Goal: Check status: Check status

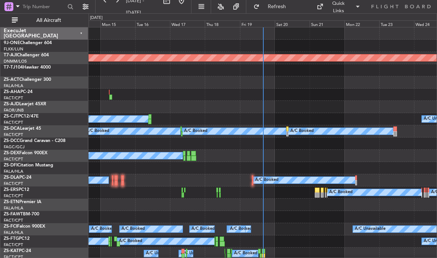
click at [291, 23] on div "Sat 20" at bounding box center [292, 23] width 35 height 7
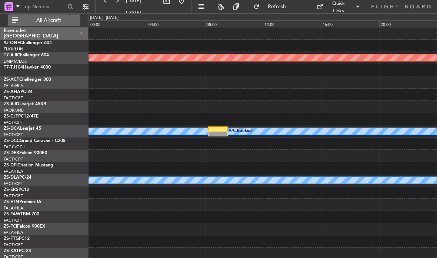
click at [73, 24] on button "All Aircraft" at bounding box center [44, 20] width 72 height 12
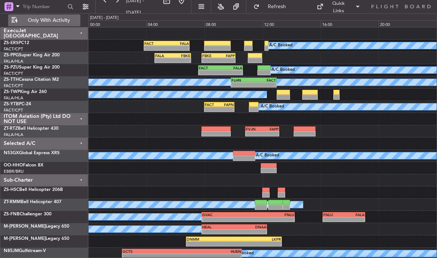
click at [177, 45] on div "FALA" at bounding box center [178, 43] width 22 height 4
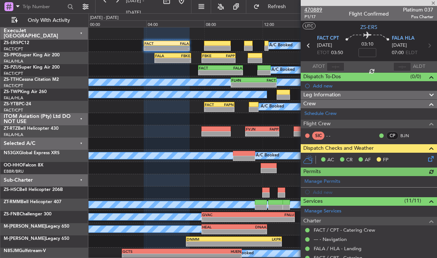
click at [318, 7] on span "470889" at bounding box center [313, 10] width 18 height 8
click at [433, 2] on span at bounding box center [432, 3] width 7 height 7
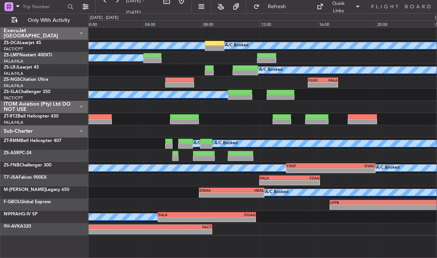
click at [327, 81] on div "FALA" at bounding box center [330, 80] width 14 height 4
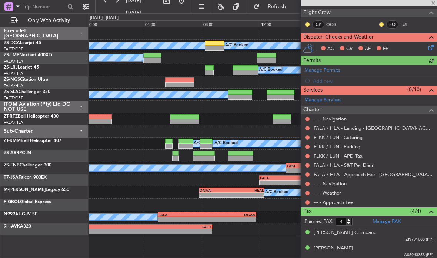
scroll to position [111, 0]
click at [307, 201] on button at bounding box center [307, 202] width 4 height 4
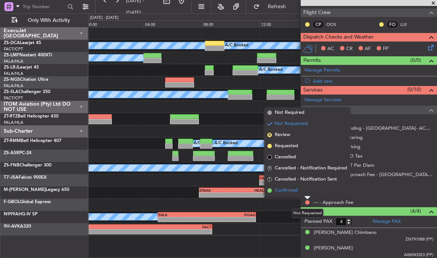
click at [295, 192] on span "Confirmed" at bounding box center [286, 190] width 23 height 7
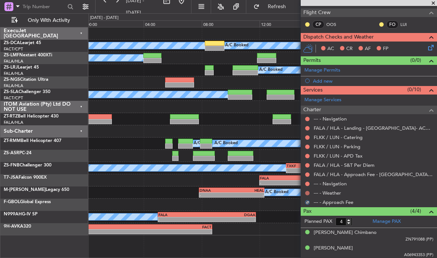
click at [305, 191] on button at bounding box center [307, 193] width 4 height 4
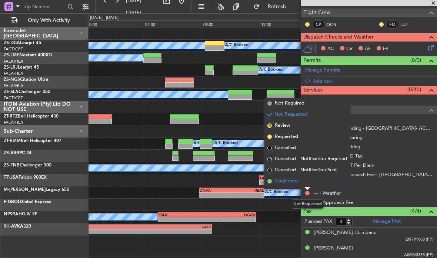
click at [292, 178] on span "Confirmed" at bounding box center [286, 180] width 23 height 7
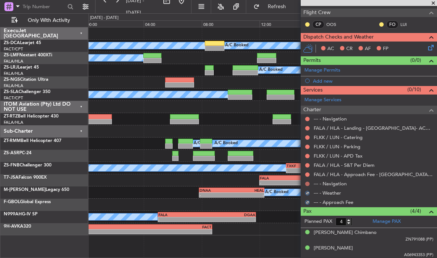
click at [307, 182] on button at bounding box center [307, 183] width 4 height 4
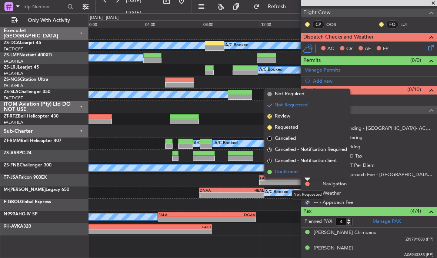
click at [294, 172] on span "Confirmed" at bounding box center [286, 171] width 23 height 7
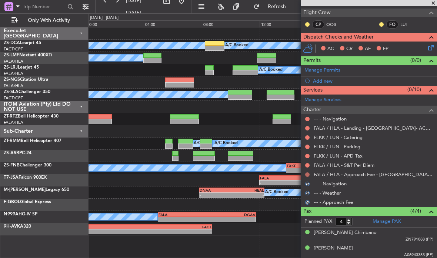
click at [308, 172] on button at bounding box center [307, 174] width 4 height 4
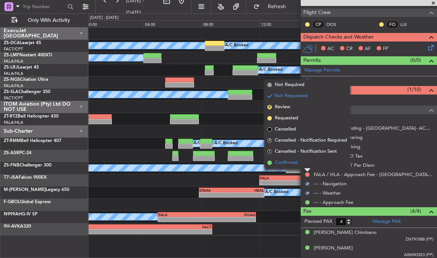
click at [296, 162] on span "Confirmed" at bounding box center [286, 162] width 23 height 7
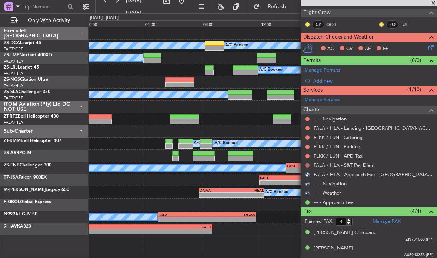
click at [308, 163] on button at bounding box center [307, 165] width 4 height 4
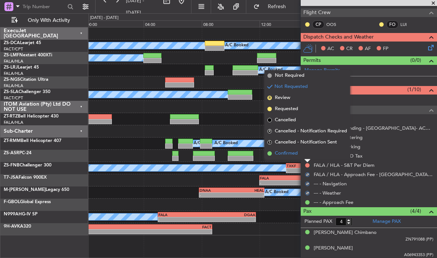
click at [292, 153] on span "Confirmed" at bounding box center [286, 153] width 23 height 7
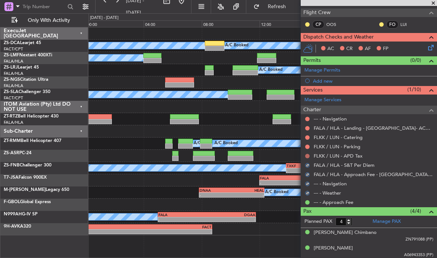
click at [307, 155] on button at bounding box center [307, 156] width 4 height 4
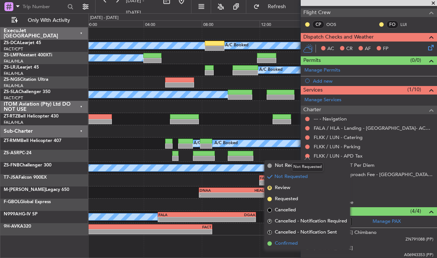
click at [295, 245] on span "Confirmed" at bounding box center [286, 243] width 23 height 7
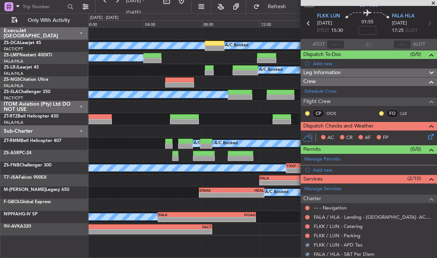
scroll to position [22, 0]
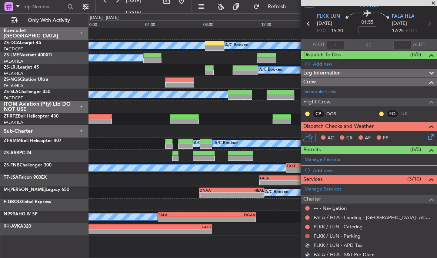
click at [306, 234] on button at bounding box center [307, 236] width 4 height 4
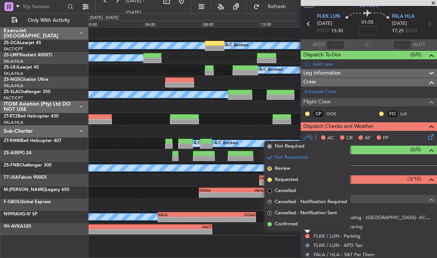
click at [308, 227] on div "Not Requested" at bounding box center [308, 227] width 0 height 0
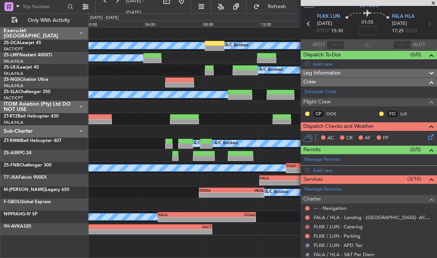
click at [306, 225] on button at bounding box center [307, 226] width 4 height 4
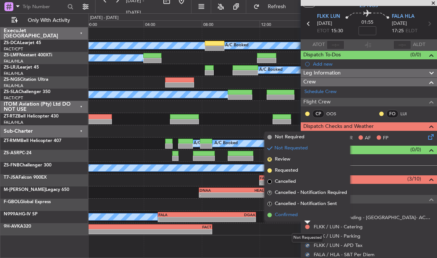
click at [293, 215] on span "Confirmed" at bounding box center [286, 214] width 23 height 7
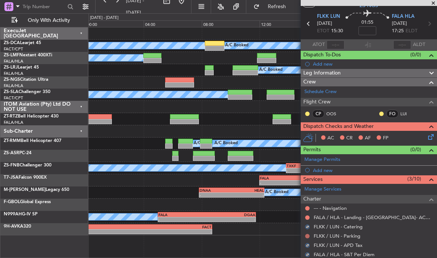
click at [307, 235] on button at bounding box center [307, 236] width 4 height 4
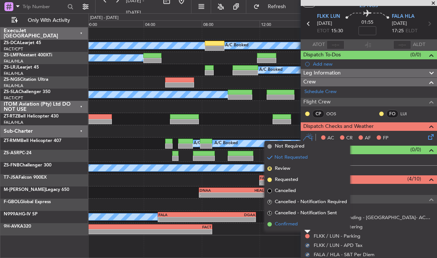
click at [280, 224] on span "Confirmed" at bounding box center [286, 223] width 23 height 7
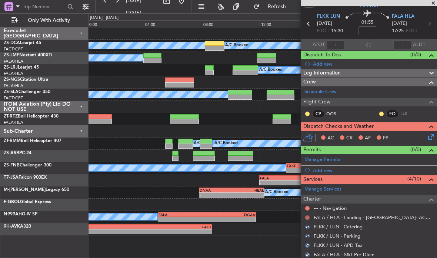
click at [306, 216] on button at bounding box center [307, 217] width 4 height 4
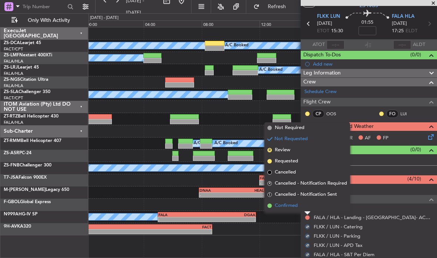
click at [293, 204] on span "Confirmed" at bounding box center [286, 205] width 23 height 7
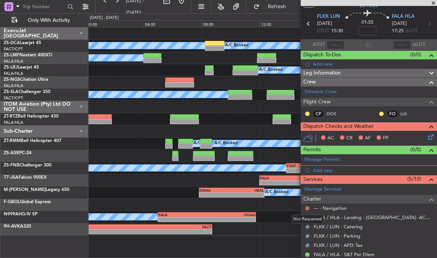
click at [309, 208] on button at bounding box center [307, 208] width 4 height 4
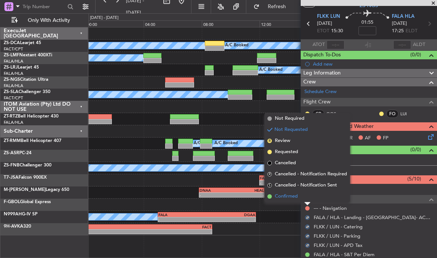
click at [294, 198] on span "Confirmed" at bounding box center [286, 196] width 23 height 7
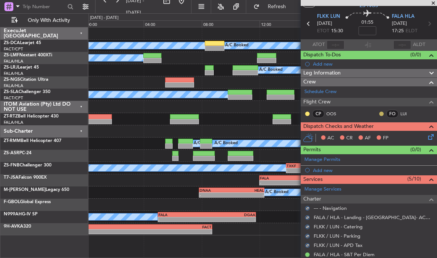
click at [380, 113] on button at bounding box center [381, 113] width 4 height 4
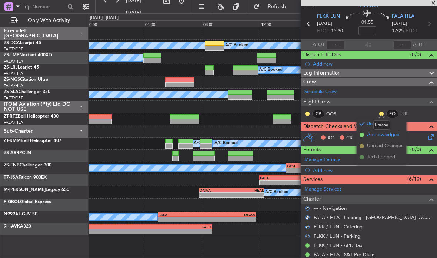
click at [375, 135] on span "Acknowledged" at bounding box center [383, 134] width 33 height 7
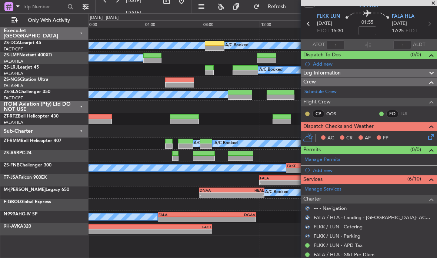
click at [307, 113] on button at bounding box center [307, 113] width 4 height 4
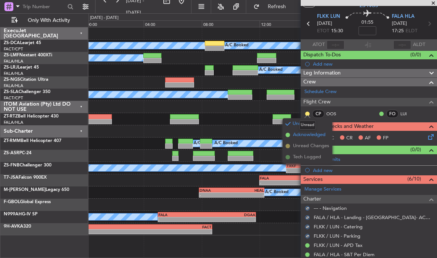
click at [319, 135] on span "Acknowledged" at bounding box center [309, 134] width 33 height 7
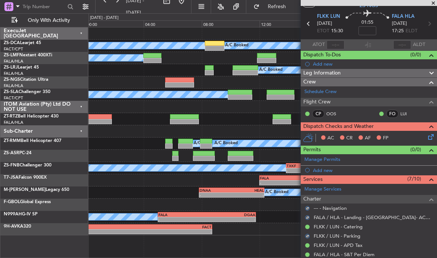
click at [431, 137] on icon at bounding box center [429, 136] width 6 height 6
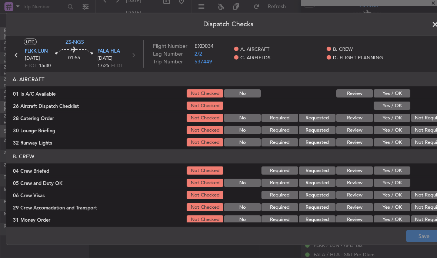
click at [405, 94] on button "Yes / OK" at bounding box center [392, 93] width 37 height 8
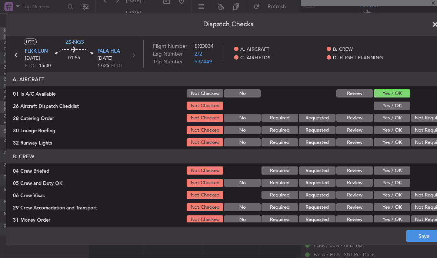
click at [403, 107] on button "Yes / OK" at bounding box center [392, 105] width 37 height 8
click at [424, 116] on button "Not Required" at bounding box center [429, 118] width 37 height 8
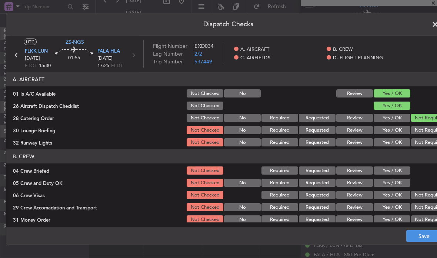
click at [423, 130] on button "Not Required" at bounding box center [429, 130] width 37 height 8
click at [402, 173] on button "Yes / OK" at bounding box center [392, 170] width 37 height 8
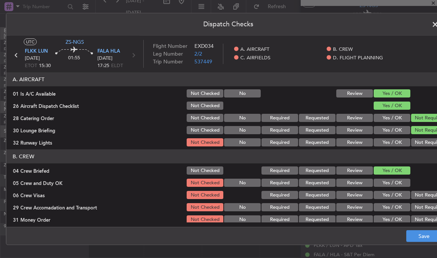
click at [405, 183] on button "Yes / OK" at bounding box center [392, 182] width 37 height 8
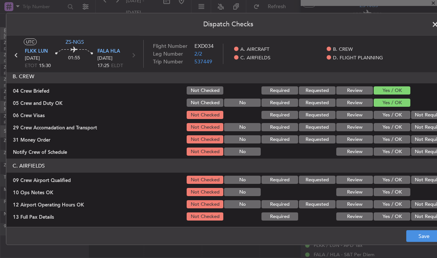
scroll to position [80, 0]
click at [422, 117] on button "Not Required" at bounding box center [429, 115] width 37 height 8
click at [422, 130] on button "Not Required" at bounding box center [429, 127] width 37 height 8
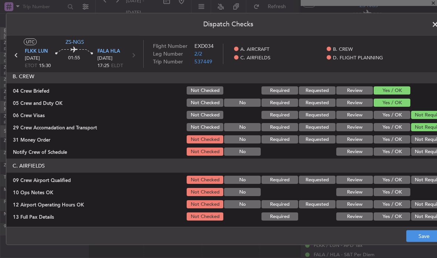
click at [425, 138] on button "Not Required" at bounding box center [429, 139] width 37 height 8
click at [423, 152] on button "Not Required" at bounding box center [429, 151] width 37 height 8
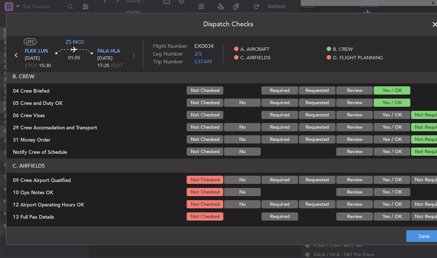
click at [422, 177] on button "Not Required" at bounding box center [429, 179] width 37 height 8
click at [401, 193] on button "Yes / OK" at bounding box center [392, 192] width 37 height 8
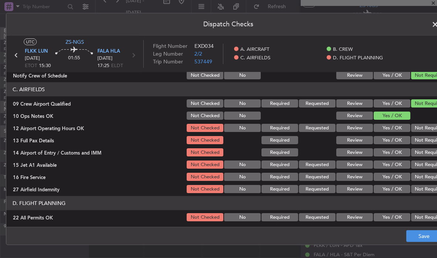
scroll to position [158, 0]
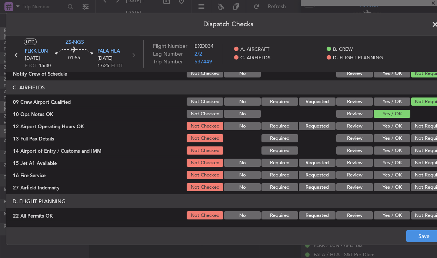
click at [425, 126] on button "Not Required" at bounding box center [429, 126] width 37 height 8
click at [425, 140] on button "Not Required" at bounding box center [429, 138] width 37 height 8
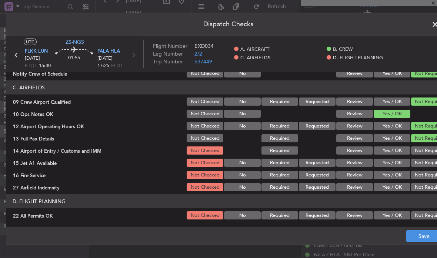
click at [425, 152] on button "Not Required" at bounding box center [429, 150] width 37 height 8
click at [424, 163] on button "Not Required" at bounding box center [429, 162] width 37 height 8
click at [424, 175] on button "Not Required" at bounding box center [429, 175] width 37 height 8
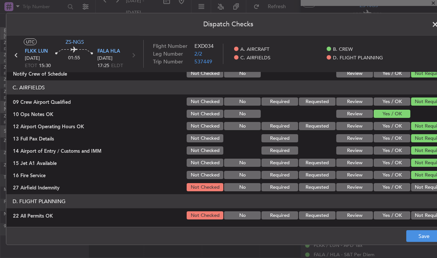
click at [424, 187] on button "Not Required" at bounding box center [429, 187] width 37 height 8
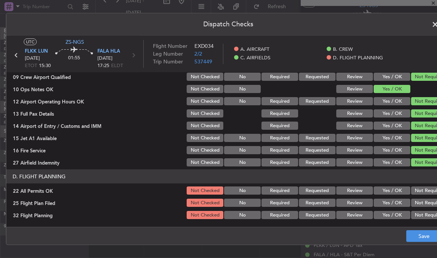
scroll to position [183, 0]
click at [423, 189] on button "Not Required" at bounding box center [429, 190] width 37 height 8
click at [364, 204] on button "Review" at bounding box center [354, 202] width 37 height 8
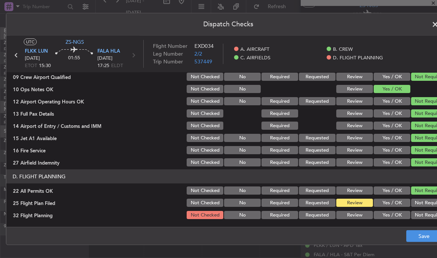
click at [363, 213] on button "Review" at bounding box center [354, 215] width 37 height 8
click at [412, 234] on button "Save" at bounding box center [423, 236] width 35 height 12
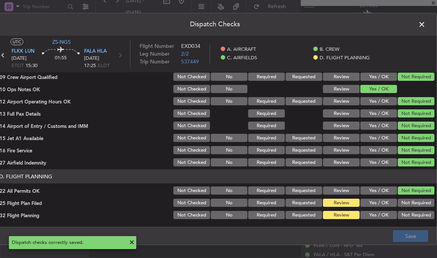
scroll to position [0, 13]
click at [425, 24] on span at bounding box center [425, 26] width 0 height 15
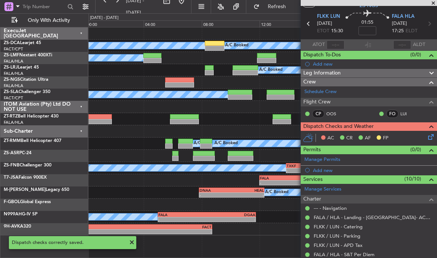
click at [430, 135] on icon at bounding box center [429, 136] width 6 height 6
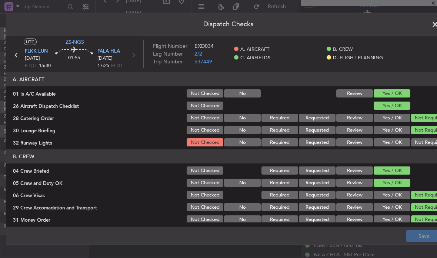
click at [418, 141] on button "Not Required" at bounding box center [429, 142] width 37 height 8
click at [419, 233] on button "Save" at bounding box center [423, 236] width 35 height 12
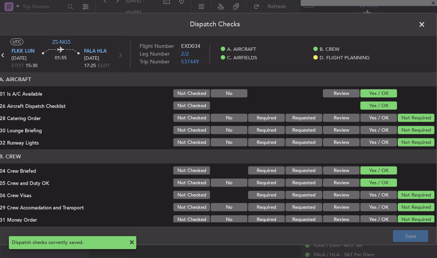
click at [425, 25] on span at bounding box center [425, 26] width 0 height 15
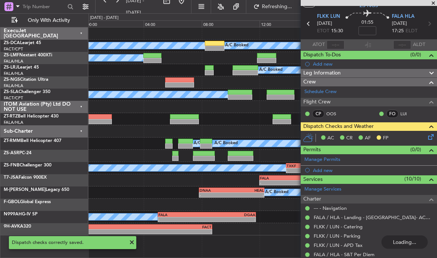
click at [431, 3] on span at bounding box center [432, 3] width 7 height 7
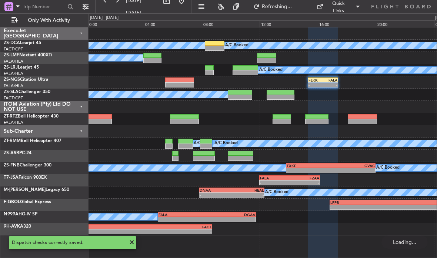
type input "0"
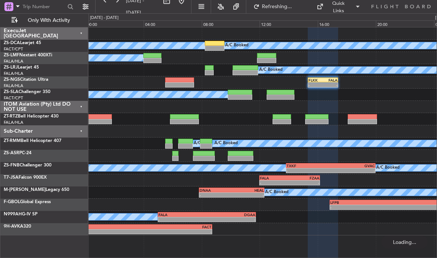
click at [180, 83] on div at bounding box center [179, 84] width 29 height 5
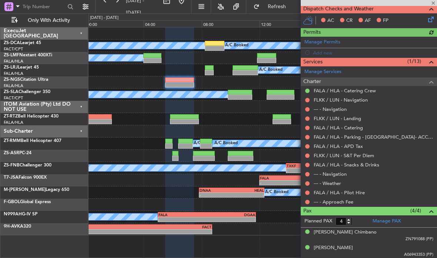
scroll to position [139, 0]
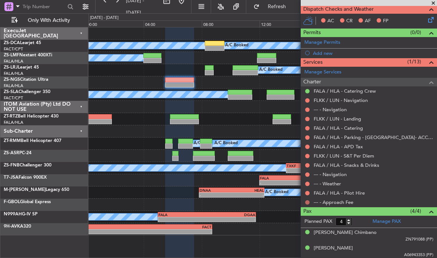
click at [308, 201] on button at bounding box center [307, 202] width 4 height 4
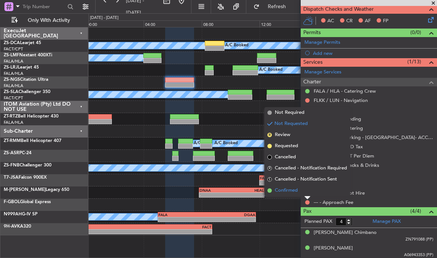
click at [298, 190] on li "Confirmed" at bounding box center [307, 190] width 86 height 11
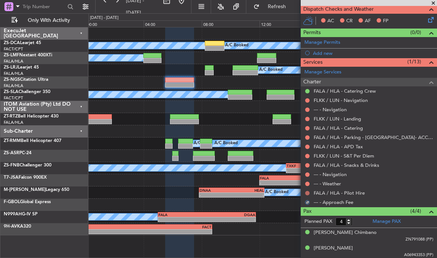
click at [305, 191] on button at bounding box center [307, 193] width 4 height 4
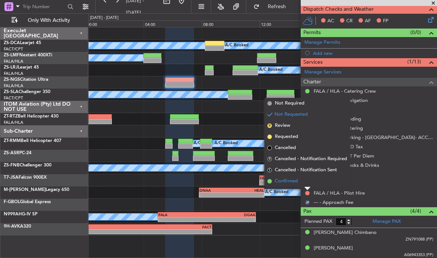
click at [296, 180] on span "Confirmed" at bounding box center [286, 180] width 23 height 7
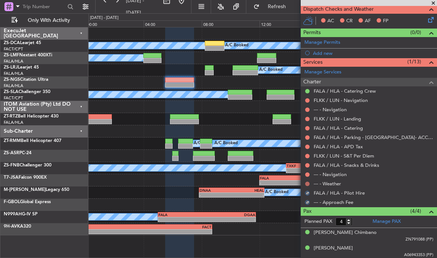
click at [305, 181] on button at bounding box center [307, 183] width 4 height 4
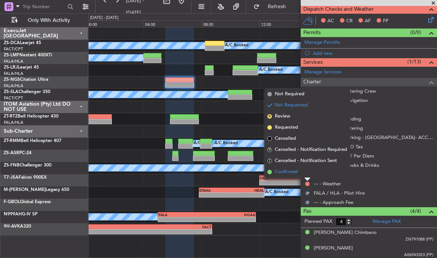
click at [293, 170] on span "Confirmed" at bounding box center [286, 171] width 23 height 7
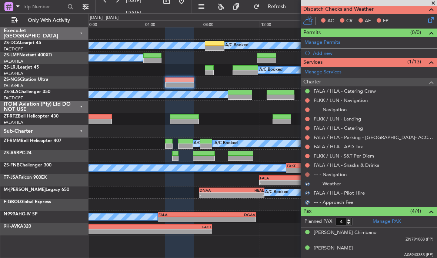
click at [305, 172] on button at bounding box center [307, 174] width 4 height 4
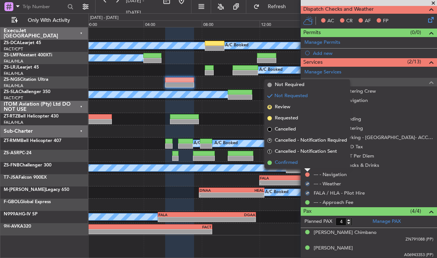
click at [294, 163] on span "Confirmed" at bounding box center [286, 162] width 23 height 7
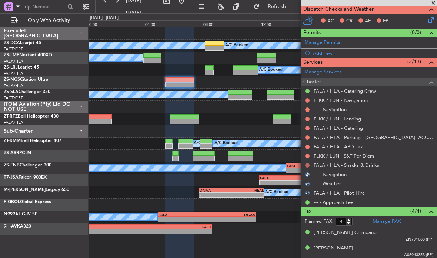
click at [308, 163] on button at bounding box center [307, 165] width 4 height 4
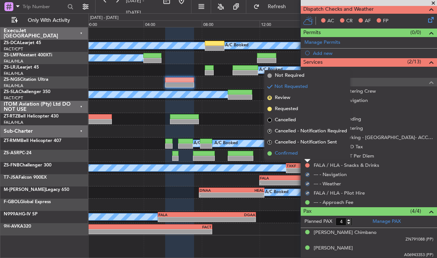
click at [294, 154] on span "Confirmed" at bounding box center [286, 153] width 23 height 7
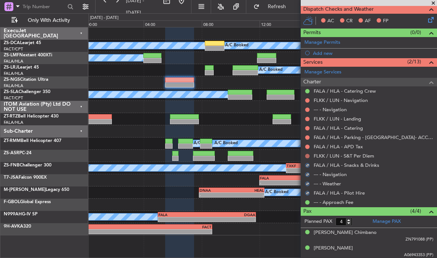
click at [308, 154] on button at bounding box center [307, 156] width 4 height 4
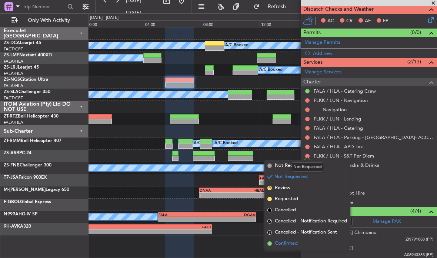
click at [289, 244] on span "Confirmed" at bounding box center [286, 243] width 23 height 7
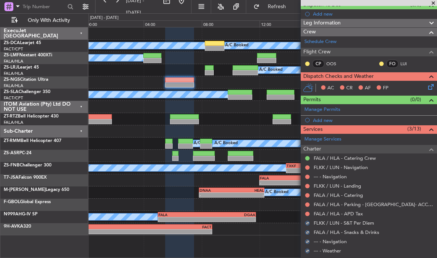
scroll to position [66, 0]
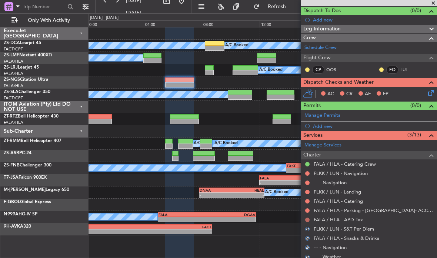
click at [306, 217] on button at bounding box center [307, 219] width 4 height 4
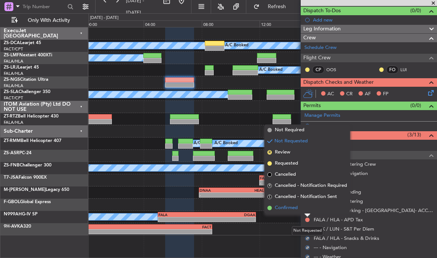
click at [296, 210] on span "Confirmed" at bounding box center [286, 207] width 23 height 7
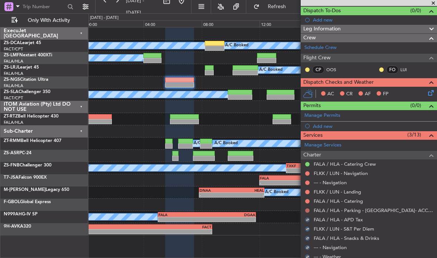
click at [307, 211] on button at bounding box center [307, 210] width 4 height 4
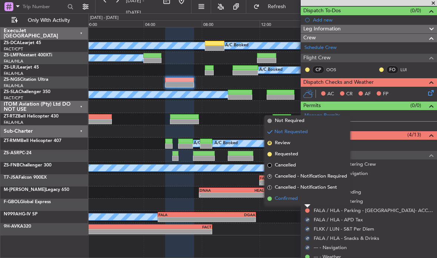
click at [295, 197] on span "Confirmed" at bounding box center [286, 198] width 23 height 7
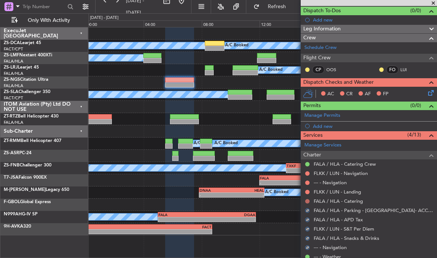
click at [308, 199] on button at bounding box center [307, 201] width 4 height 4
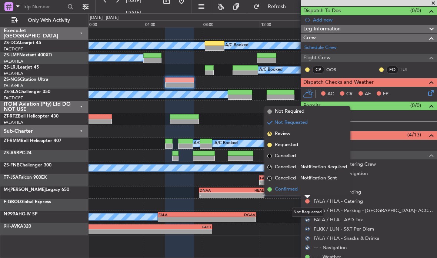
click at [293, 191] on span "Confirmed" at bounding box center [286, 188] width 23 height 7
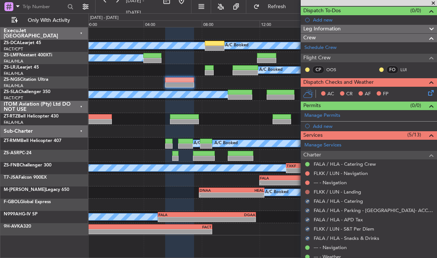
click at [307, 191] on button at bounding box center [307, 192] width 4 height 4
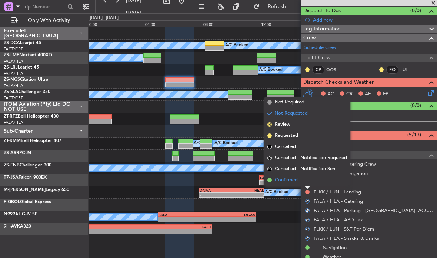
click at [293, 180] on span "Confirmed" at bounding box center [286, 179] width 23 height 7
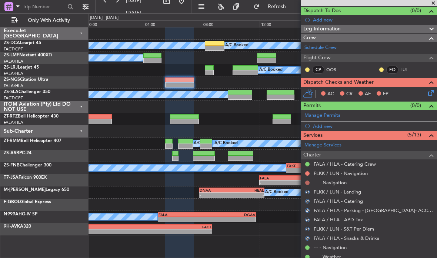
click at [307, 181] on button at bounding box center [307, 182] width 4 height 4
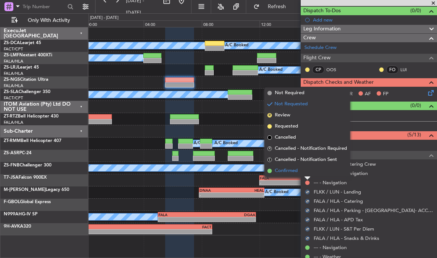
click at [292, 172] on span "Confirmed" at bounding box center [286, 170] width 23 height 7
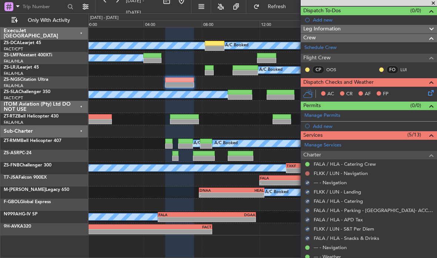
click at [307, 173] on button at bounding box center [307, 173] width 4 height 4
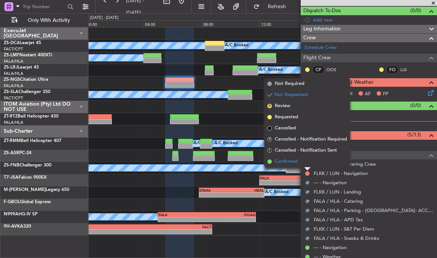
click at [292, 161] on span "Confirmed" at bounding box center [286, 161] width 23 height 7
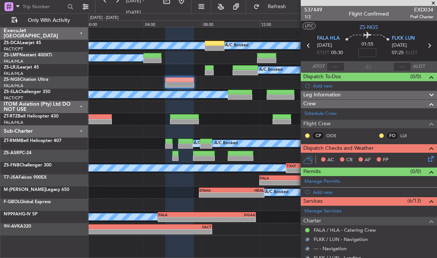
scroll to position [0, 0]
click at [379, 137] on nimbus-traffic-light at bounding box center [381, 136] width 6 height 6
click at [379, 134] on button at bounding box center [381, 135] width 4 height 4
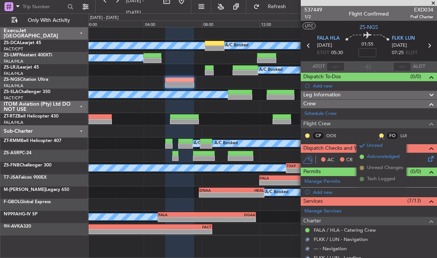
click at [373, 159] on span "Acknowledged" at bounding box center [383, 156] width 33 height 7
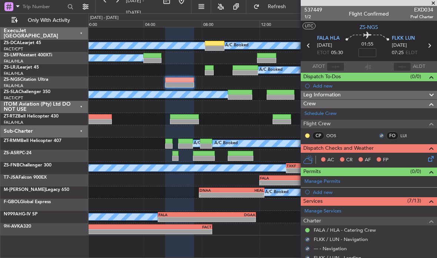
click at [304, 136] on div at bounding box center [307, 136] width 6 height 6
click at [307, 133] on button at bounding box center [307, 135] width 4 height 4
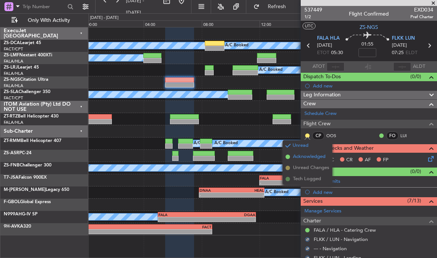
click at [322, 157] on span "Acknowledged" at bounding box center [309, 156] width 33 height 7
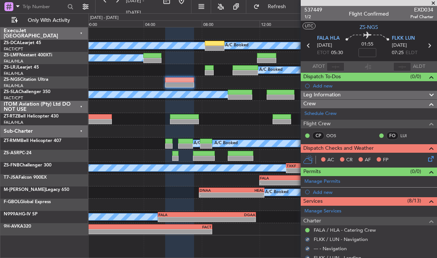
click at [430, 158] on icon at bounding box center [429, 157] width 6 height 6
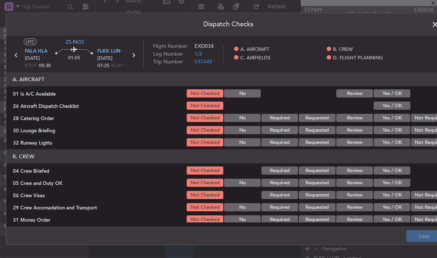
click at [401, 92] on button "Yes / OK" at bounding box center [392, 93] width 37 height 8
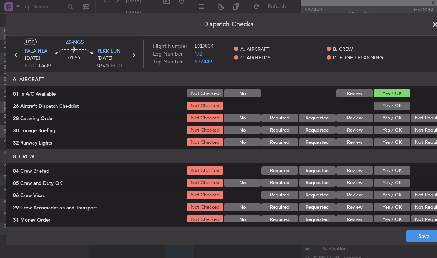
click at [401, 104] on button "Yes / OK" at bounding box center [392, 105] width 37 height 8
click at [421, 117] on button "Not Required" at bounding box center [429, 118] width 37 height 8
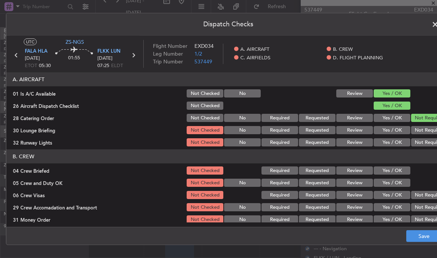
click at [424, 130] on button "Not Required" at bounding box center [429, 130] width 37 height 8
click at [401, 173] on button "Yes / OK" at bounding box center [392, 170] width 37 height 8
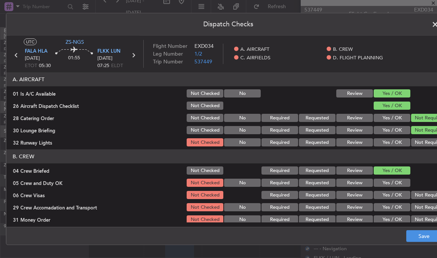
click at [422, 141] on button "Not Required" at bounding box center [429, 142] width 37 height 8
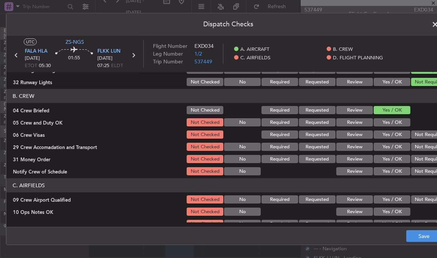
scroll to position [60, 0]
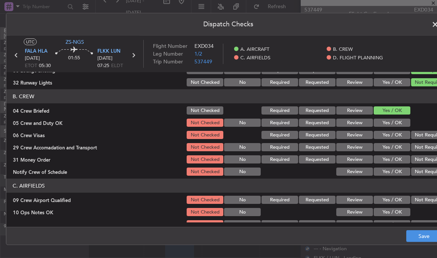
click at [402, 123] on button "Yes / OK" at bounding box center [392, 122] width 37 height 8
click at [422, 134] on button "Not Required" at bounding box center [429, 135] width 37 height 8
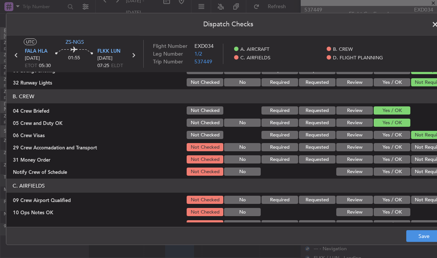
click at [426, 148] on button "Not Required" at bounding box center [429, 147] width 37 height 8
click at [426, 159] on button "Not Required" at bounding box center [429, 159] width 37 height 8
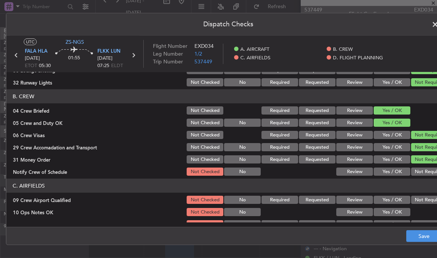
click at [424, 172] on button "Not Required" at bounding box center [429, 171] width 37 height 8
click at [421, 198] on button "Not Required" at bounding box center [429, 199] width 37 height 8
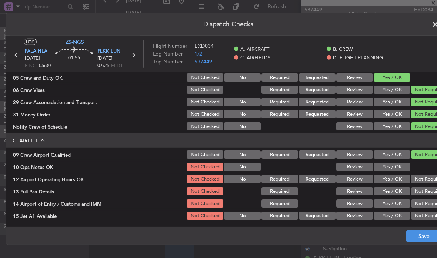
scroll to position [119, 0]
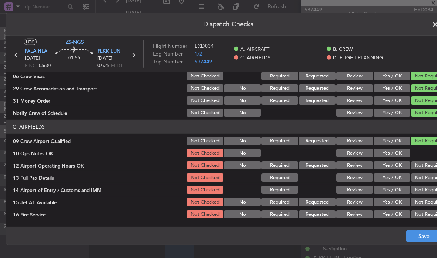
click at [405, 155] on button "Yes / OK" at bounding box center [392, 153] width 37 height 8
click at [422, 168] on button "Not Required" at bounding box center [429, 165] width 37 height 8
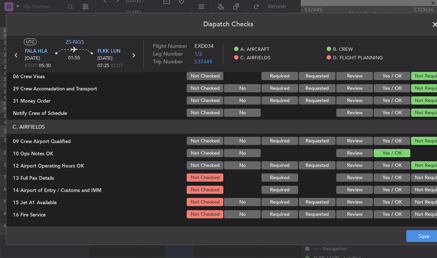
click at [424, 193] on button "Not Required" at bounding box center [429, 189] width 37 height 8
click at [425, 217] on button "Not Required" at bounding box center [429, 214] width 37 height 8
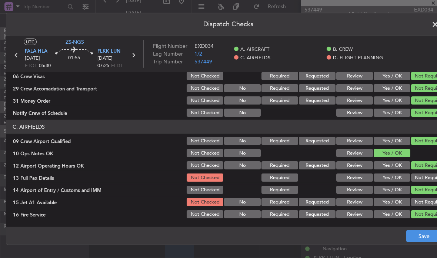
click at [427, 198] on button "Not Required" at bounding box center [429, 202] width 37 height 8
click at [427, 178] on button "Not Required" at bounding box center [429, 177] width 37 height 8
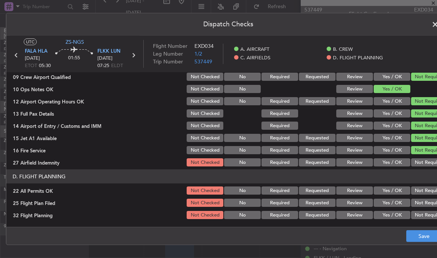
scroll to position [183, 0]
click at [426, 161] on button "Not Required" at bounding box center [429, 162] width 37 height 8
click at [423, 190] on button "Not Required" at bounding box center [429, 190] width 37 height 8
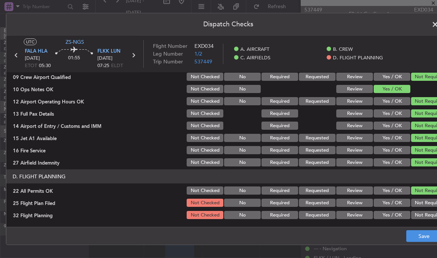
click at [366, 204] on button "Review" at bounding box center [354, 202] width 37 height 8
click at [365, 214] on button "Review" at bounding box center [354, 215] width 37 height 8
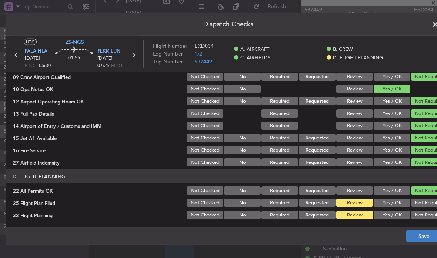
click at [412, 233] on button "Save" at bounding box center [423, 236] width 35 height 12
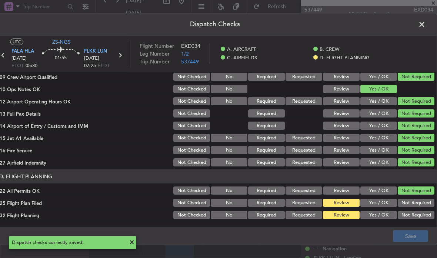
scroll to position [0, 13]
click at [425, 24] on span at bounding box center [425, 26] width 0 height 15
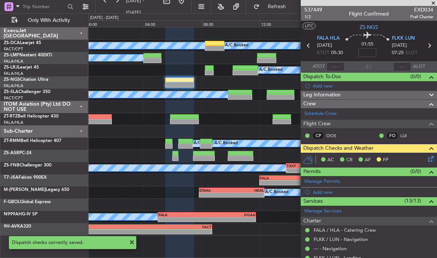
click at [431, 3] on span at bounding box center [432, 3] width 7 height 7
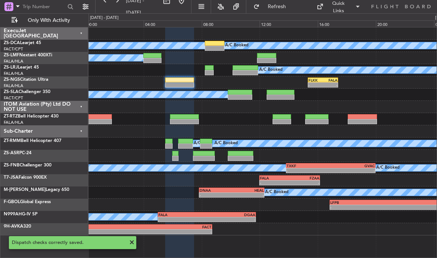
type input "0"
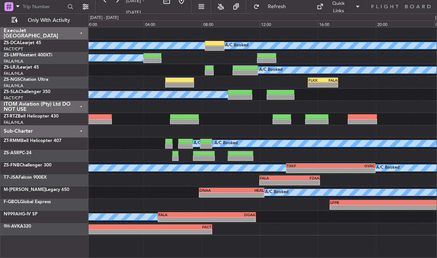
click at [327, 83] on div "-" at bounding box center [330, 85] width 14 height 4
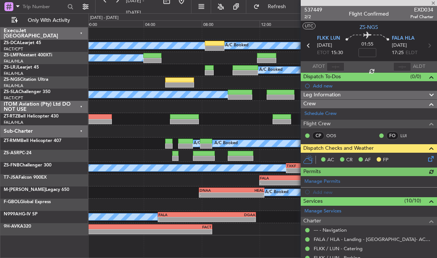
scroll to position [0, 0]
click at [310, 16] on span "2/2" at bounding box center [313, 17] width 18 height 6
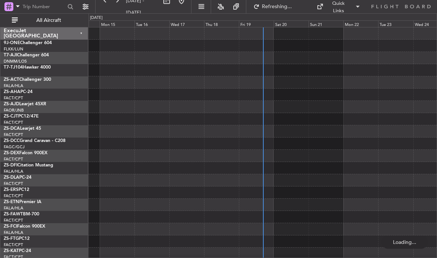
click at [258, 25] on div "Fri 19" at bounding box center [256, 23] width 35 height 7
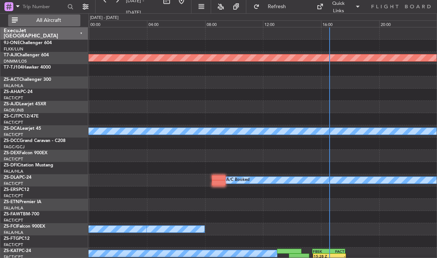
click at [76, 18] on span "All Aircraft" at bounding box center [48, 20] width 59 height 5
